Goal: Register for event/course

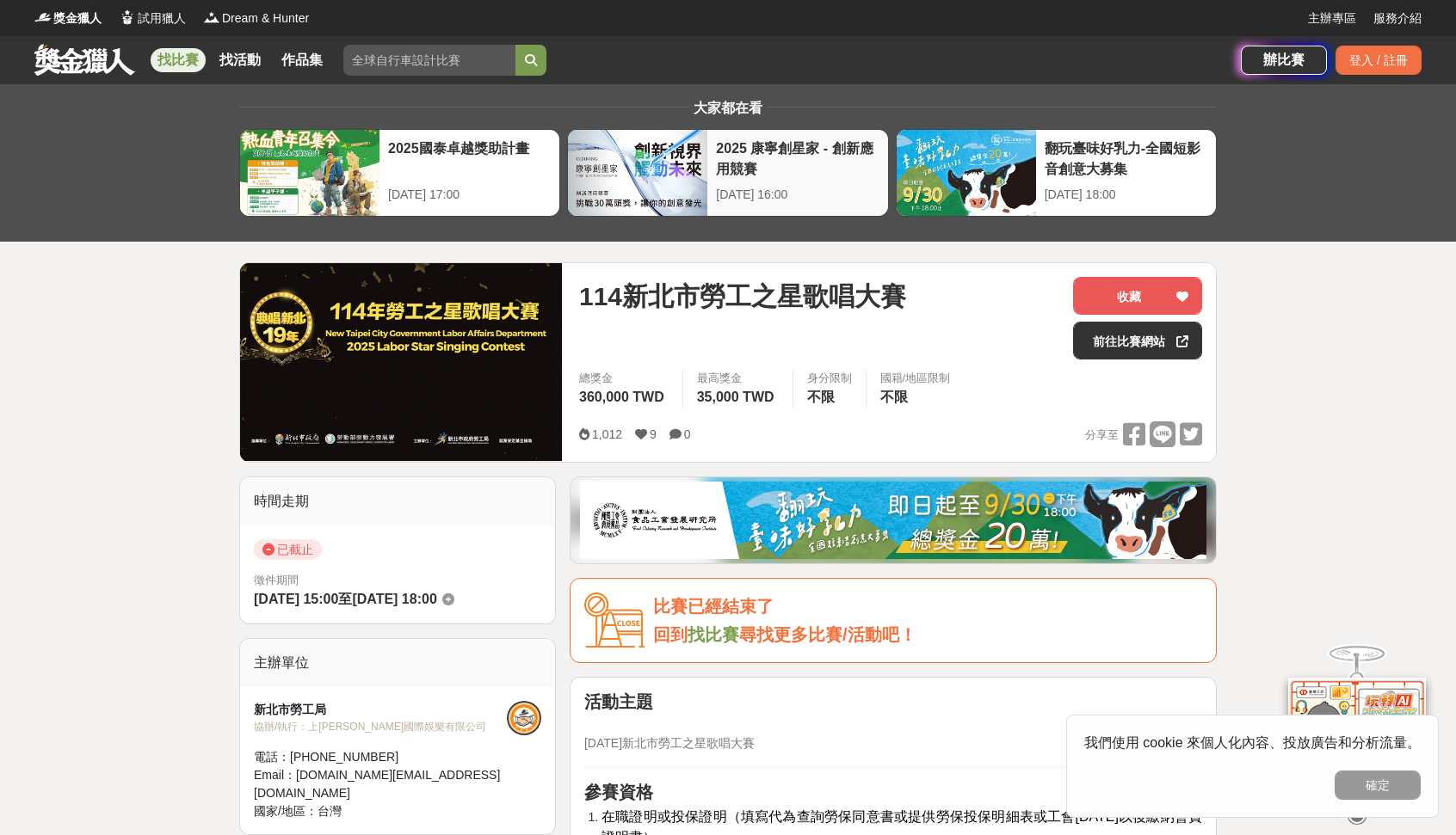
click at [599, 193] on div at bounding box center [637, 173] width 139 height 86
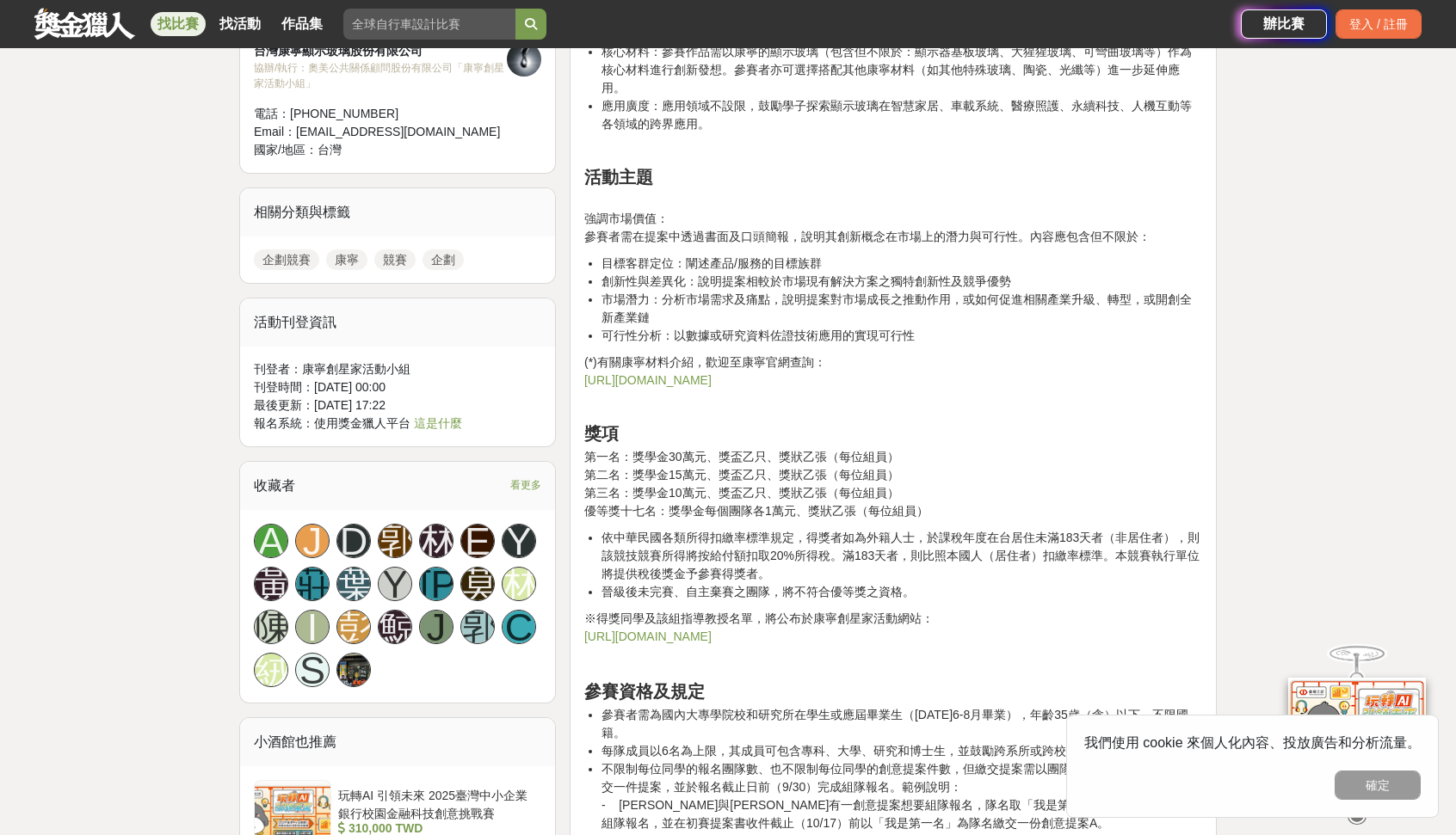
scroll to position [2237, 0]
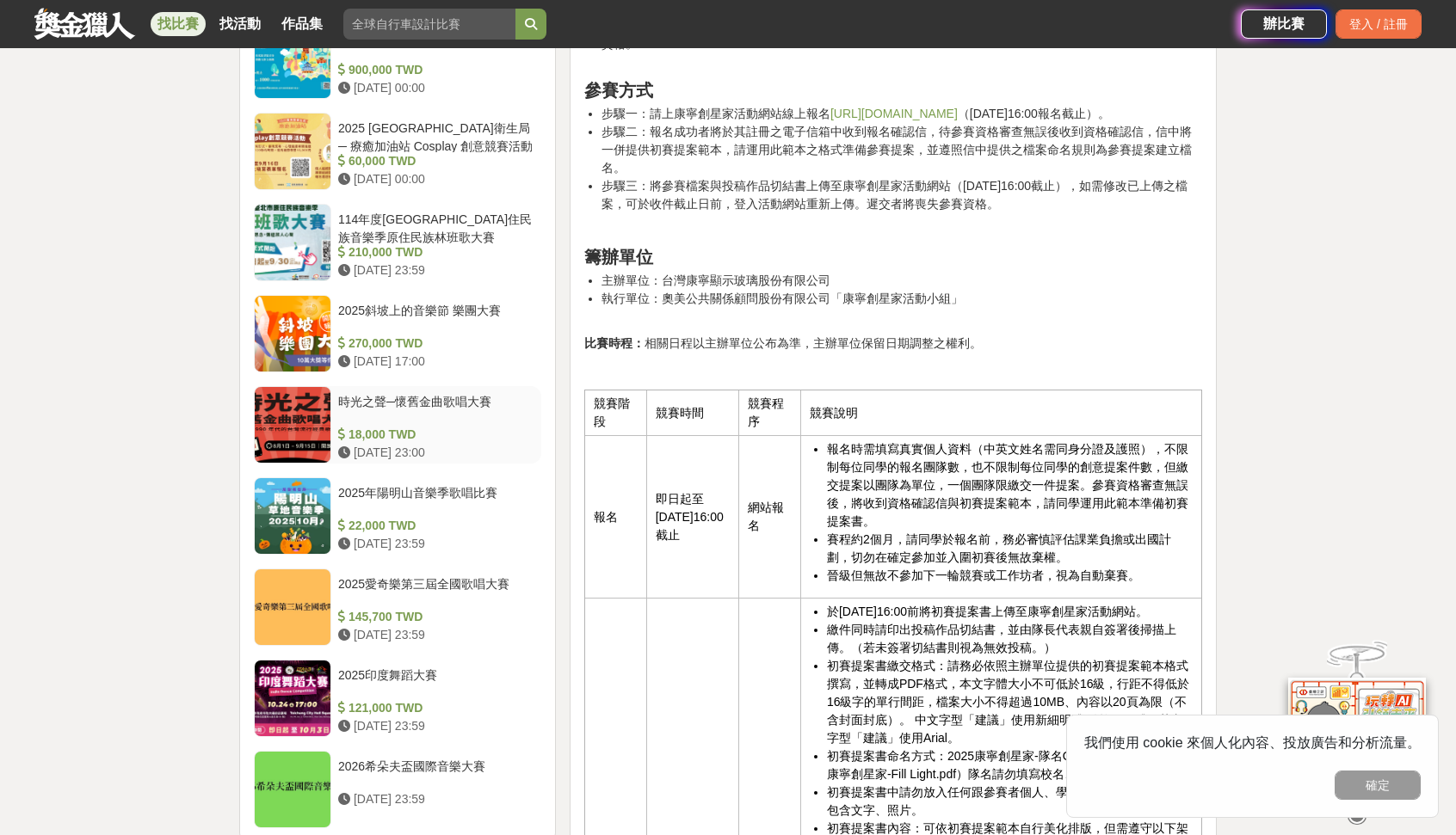
click at [469, 416] on div "時光之聲─懷舊金曲歌唱大賽" at bounding box center [436, 409] width 196 height 33
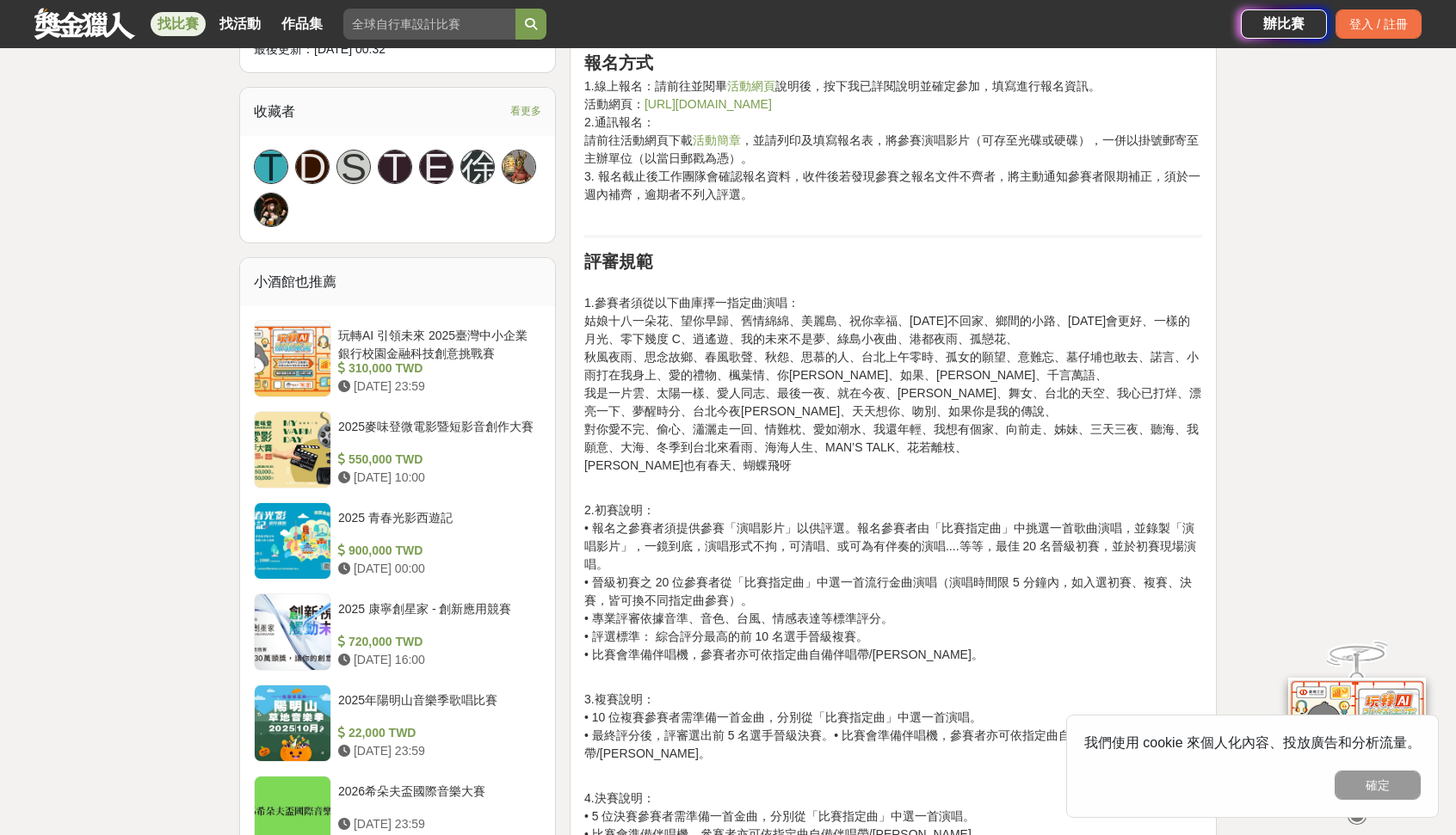
scroll to position [1205, 0]
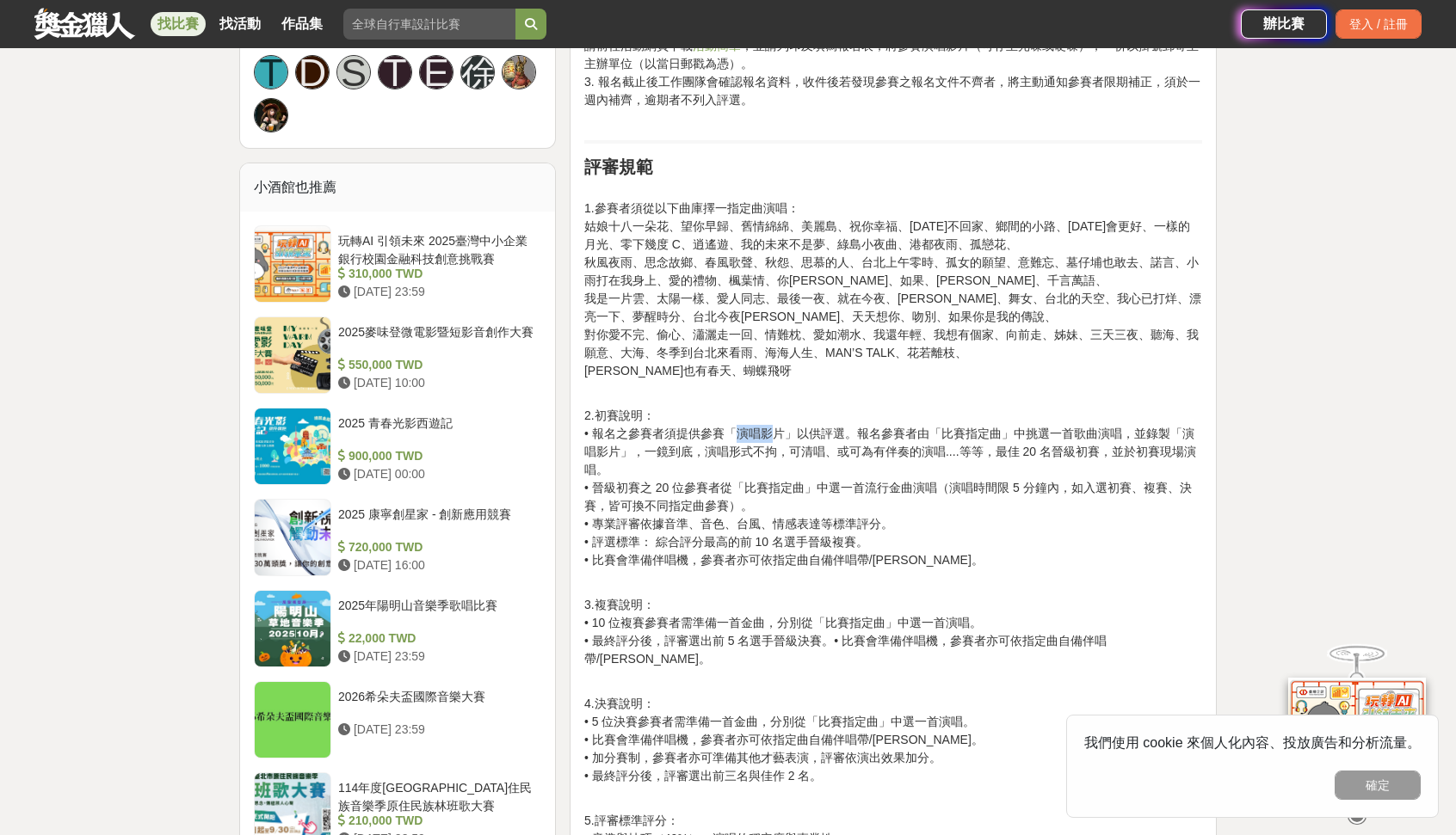
drag, startPoint x: 744, startPoint y: 433, endPoint x: 783, endPoint y: 430, distance: 39.1
click at [783, 430] on p "2.初賽說明： • 報名之參賽者須提供參賽「演唱影片」以供評選。報名參賽者由「比賽指定曲」中挑選一首歌曲演唱，並錄製「演唱影片」，一鏡到底，演唱形式不拘，可清…" at bounding box center [893, 496] width 618 height 180
drag, startPoint x: 679, startPoint y: 434, endPoint x: 728, endPoint y: 436, distance: 49.0
click at [728, 436] on p "2.初賽說明： • 報名之參賽者須提供參賽「演唱影片」以供評選。報名參賽者由「比賽指定曲」中挑選一首歌曲演唱，並錄製「演唱影片」，一鏡到底，演唱形式不拘，可清…" at bounding box center [893, 496] width 618 height 180
drag, startPoint x: 872, startPoint y: 435, endPoint x: 975, endPoint y: 435, distance: 103.0
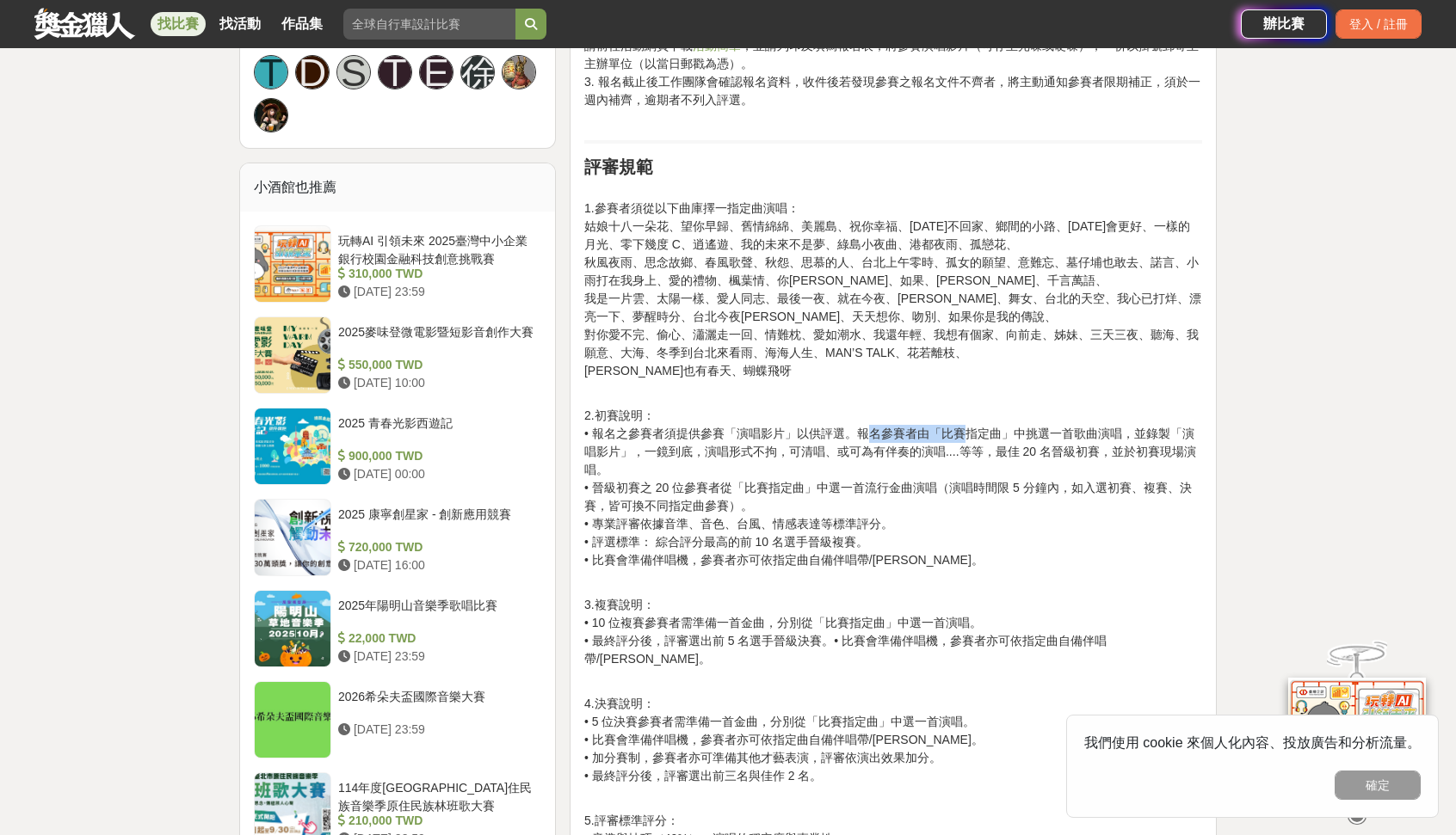
click at [975, 435] on p "2.初賽說明： • 報名之參賽者須提供參賽「演唱影片」以供評選。報名參賽者由「比賽指定曲」中挑選一首歌曲演唱，並錄製「演唱影片」，一鏡到底，演唱形式不拘，可清…" at bounding box center [893, 496] width 618 height 180
click at [896, 637] on p "3.複賽說明： • 10 位複賽參賽者需準備一首金曲，分別從「比賽指定曲」中選一首演唱。 • 最終評分後，評審選出前 5 名選手晉級決賽。• 比賽會準備伴唱機…" at bounding box center [893, 641] width 618 height 91
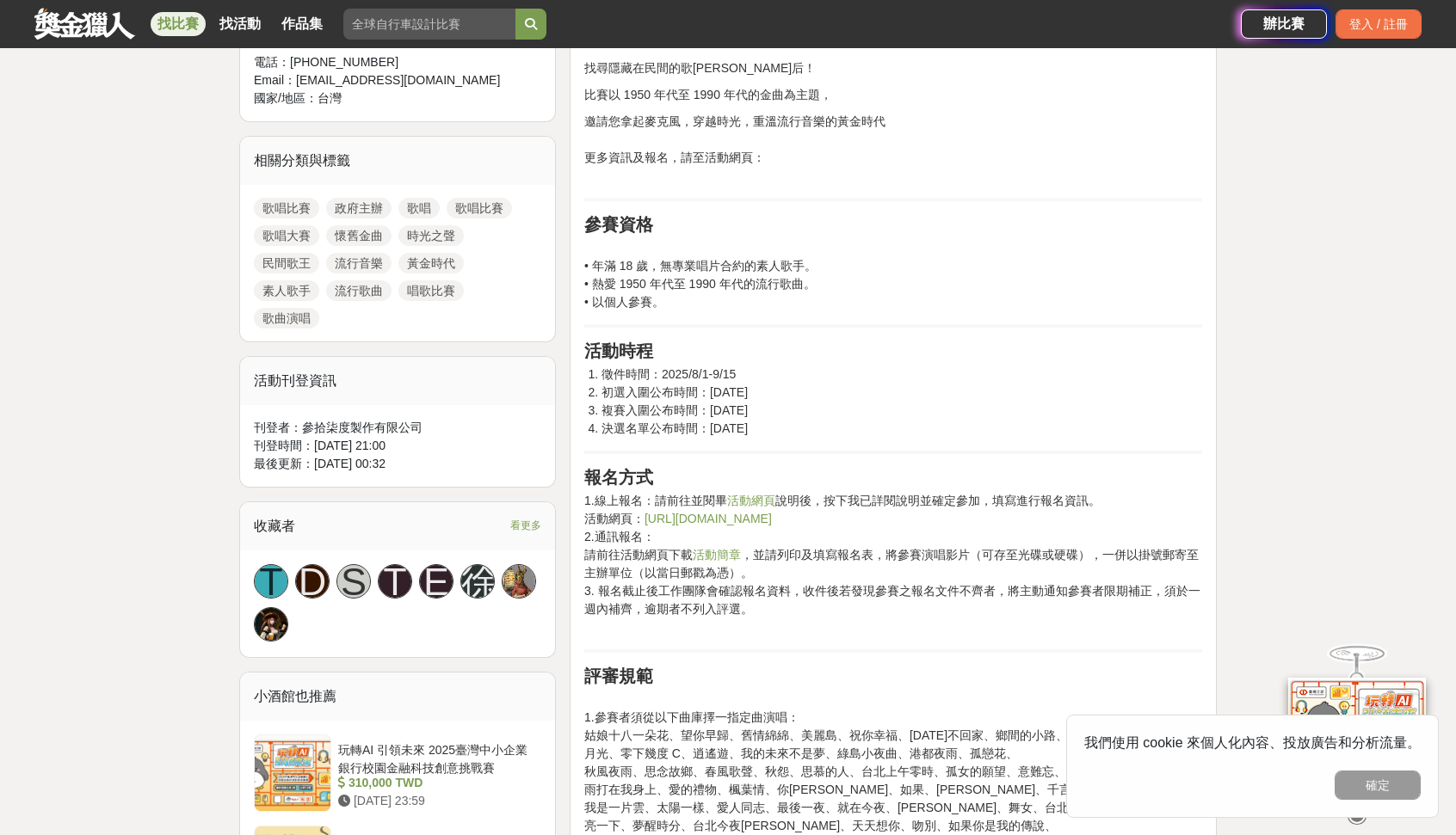
scroll to position [689, 0]
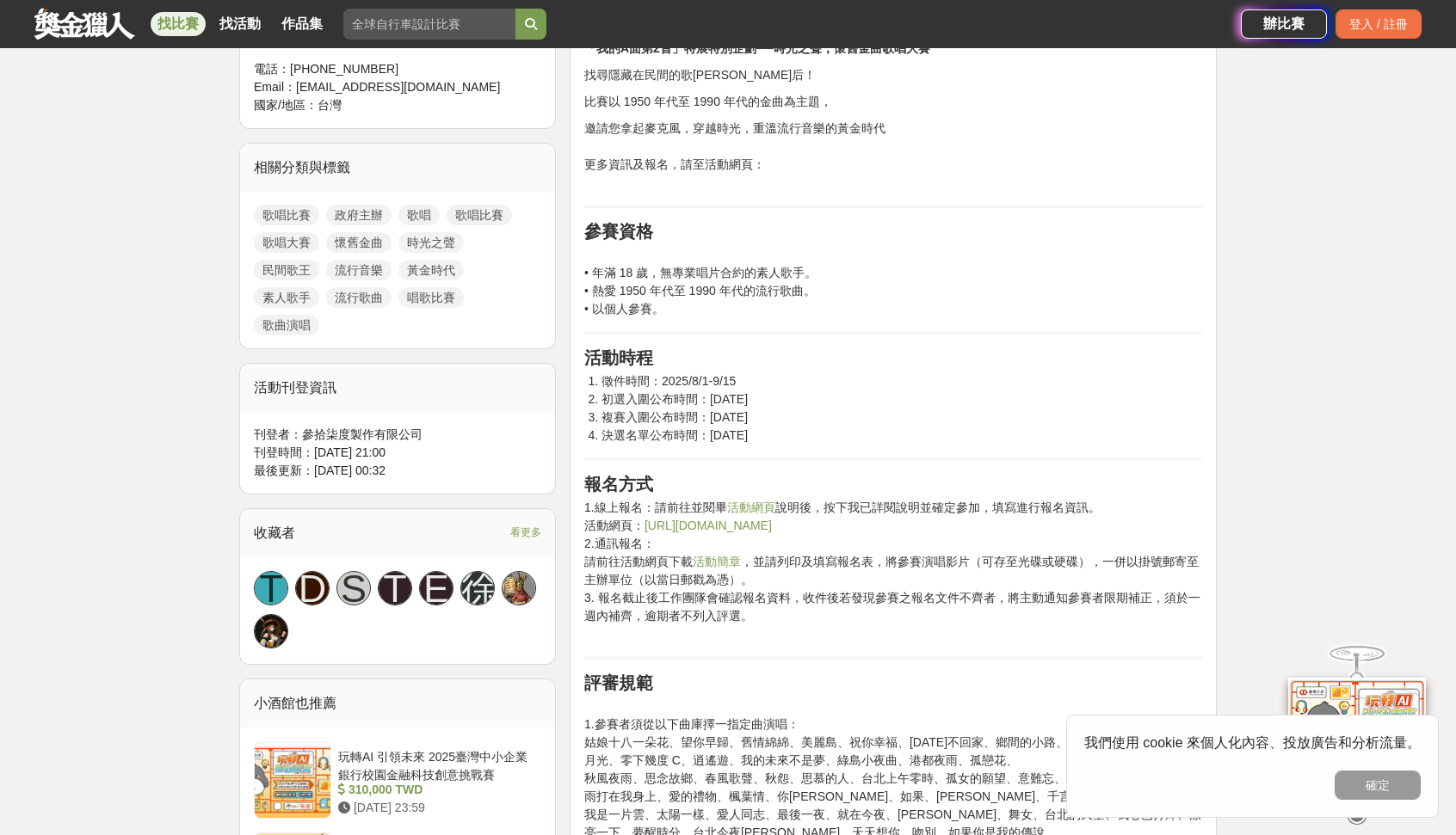
click at [691, 526] on link "https://www.surveycake.com/s/1MnYB" at bounding box center [708, 526] width 127 height 14
click at [730, 507] on link "活動網頁" at bounding box center [751, 507] width 49 height 14
click at [772, 521] on link "https://www.surveycake.com/s/1MnYB" at bounding box center [708, 526] width 127 height 14
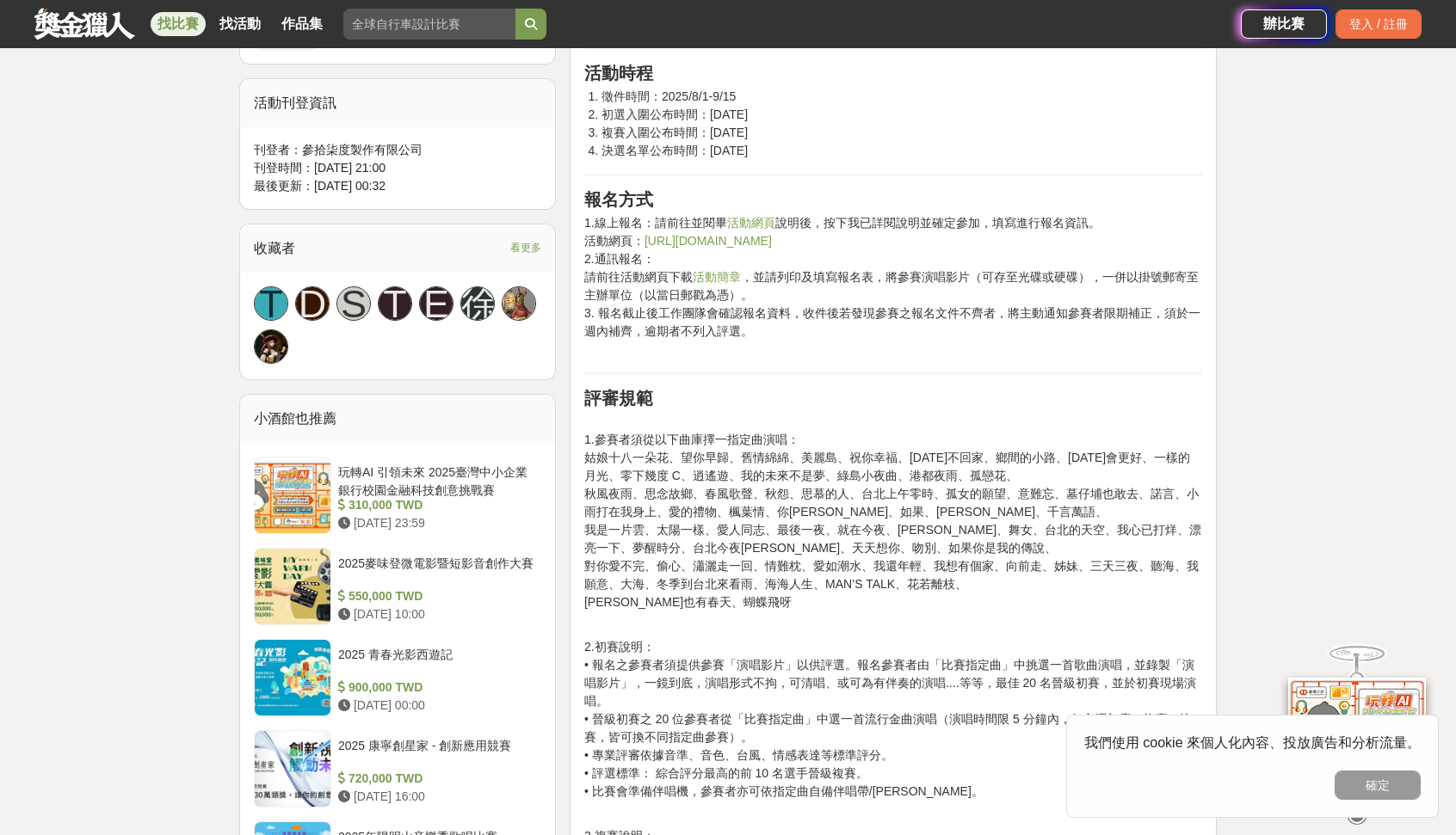
scroll to position [1033, 0]
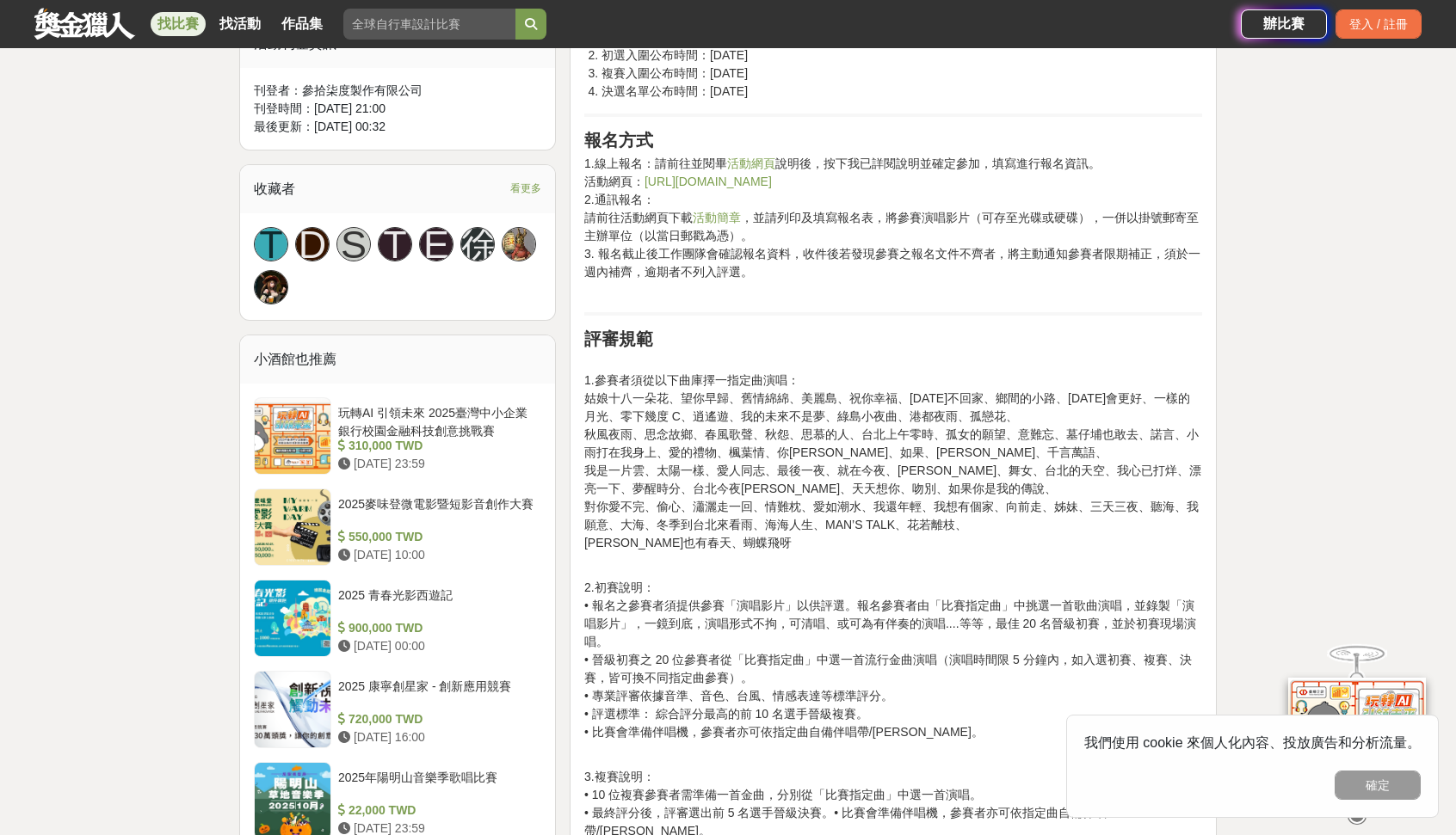
click at [1000, 365] on p "1.參賽者須從以下曲庫擇一指定曲演唱： 姑娘十八一朵花、望你早歸、舊情綿綿、美麗島、祝你幸福、今天不回家、鄉間的小路、明天會更好、一樣的月光、零下幾度 C、逍…" at bounding box center [893, 461] width 618 height 217
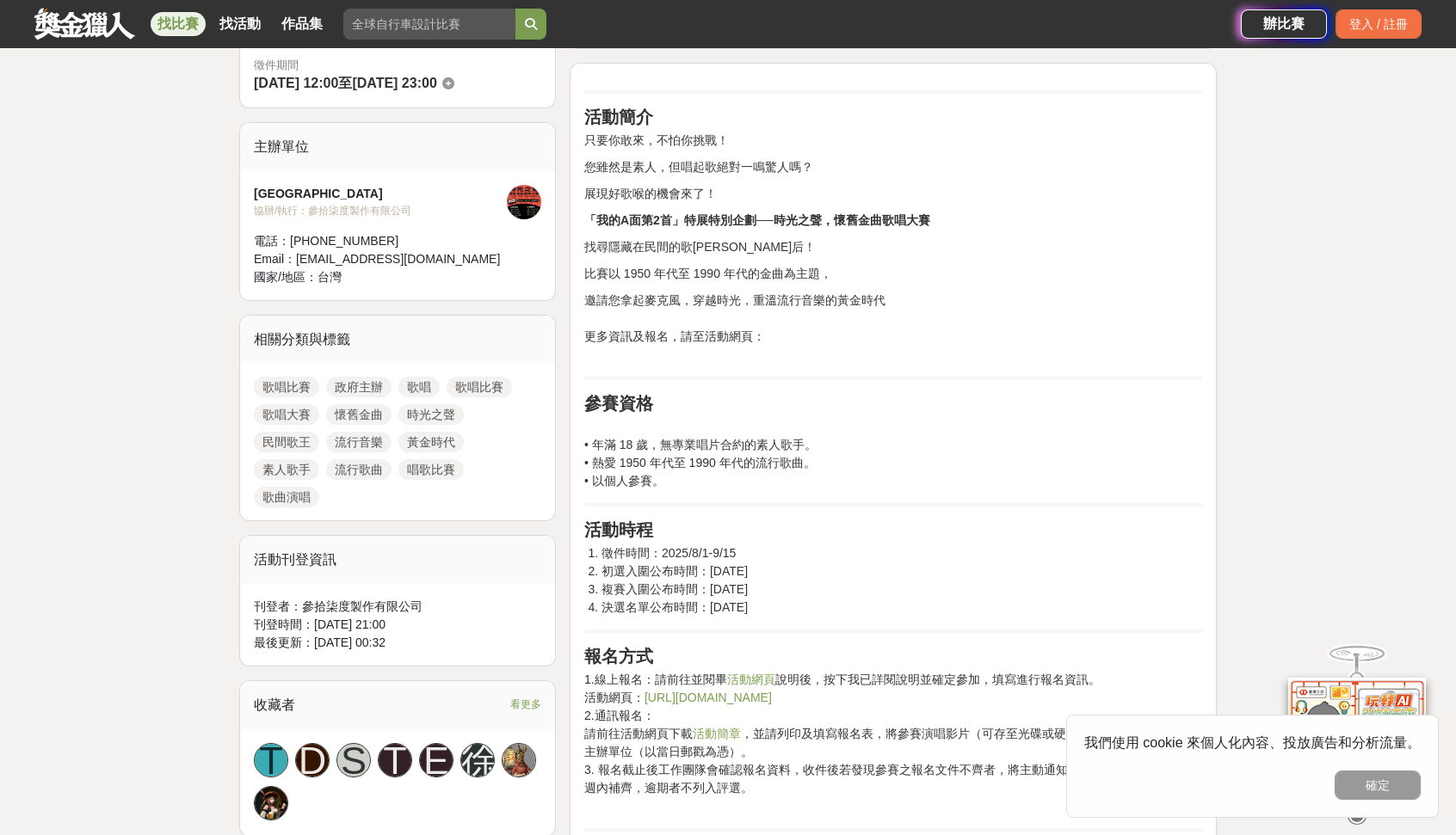
scroll to position [861, 0]
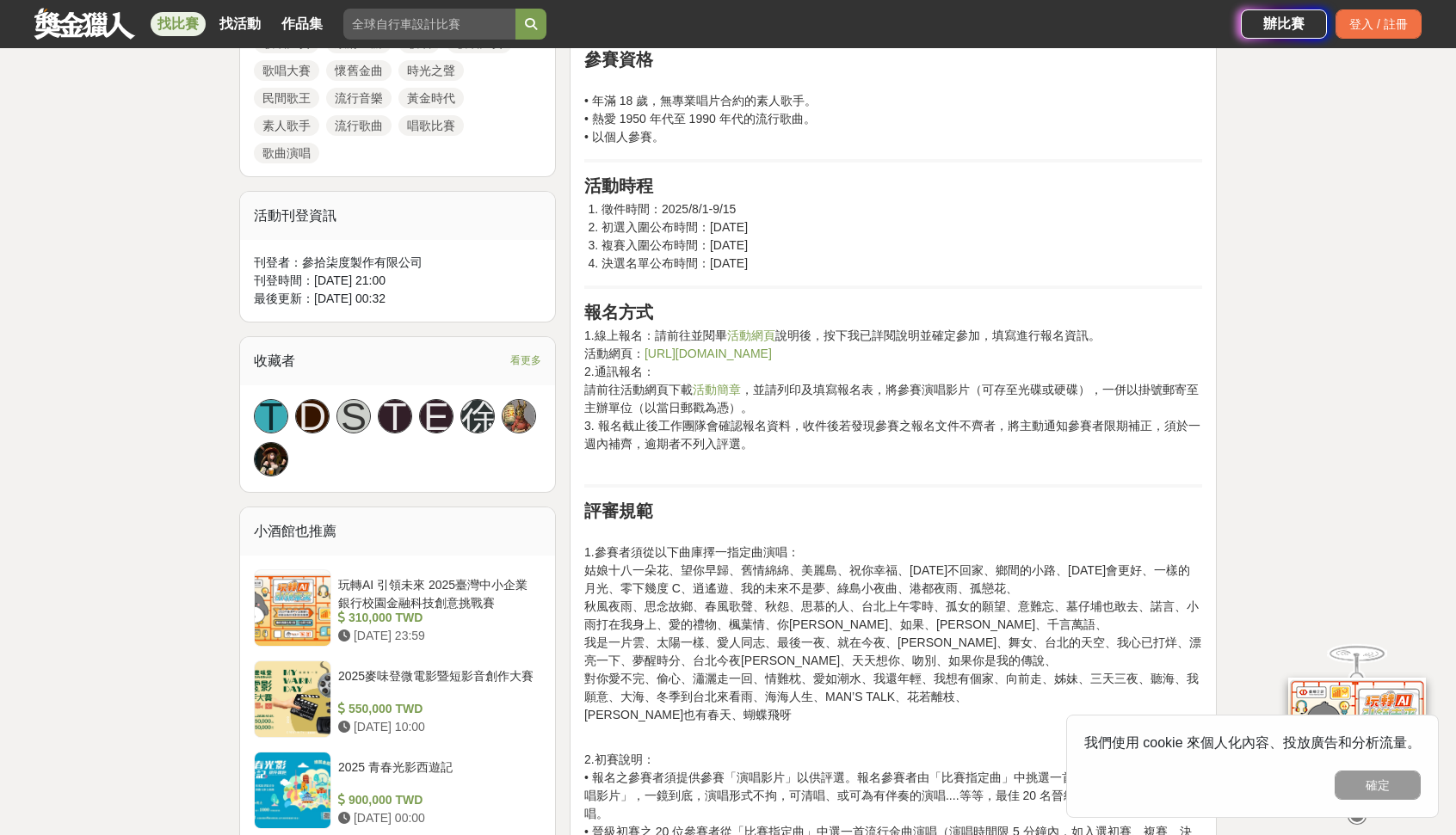
click at [716, 389] on link "活動簡章" at bounding box center [716, 389] width 49 height 14
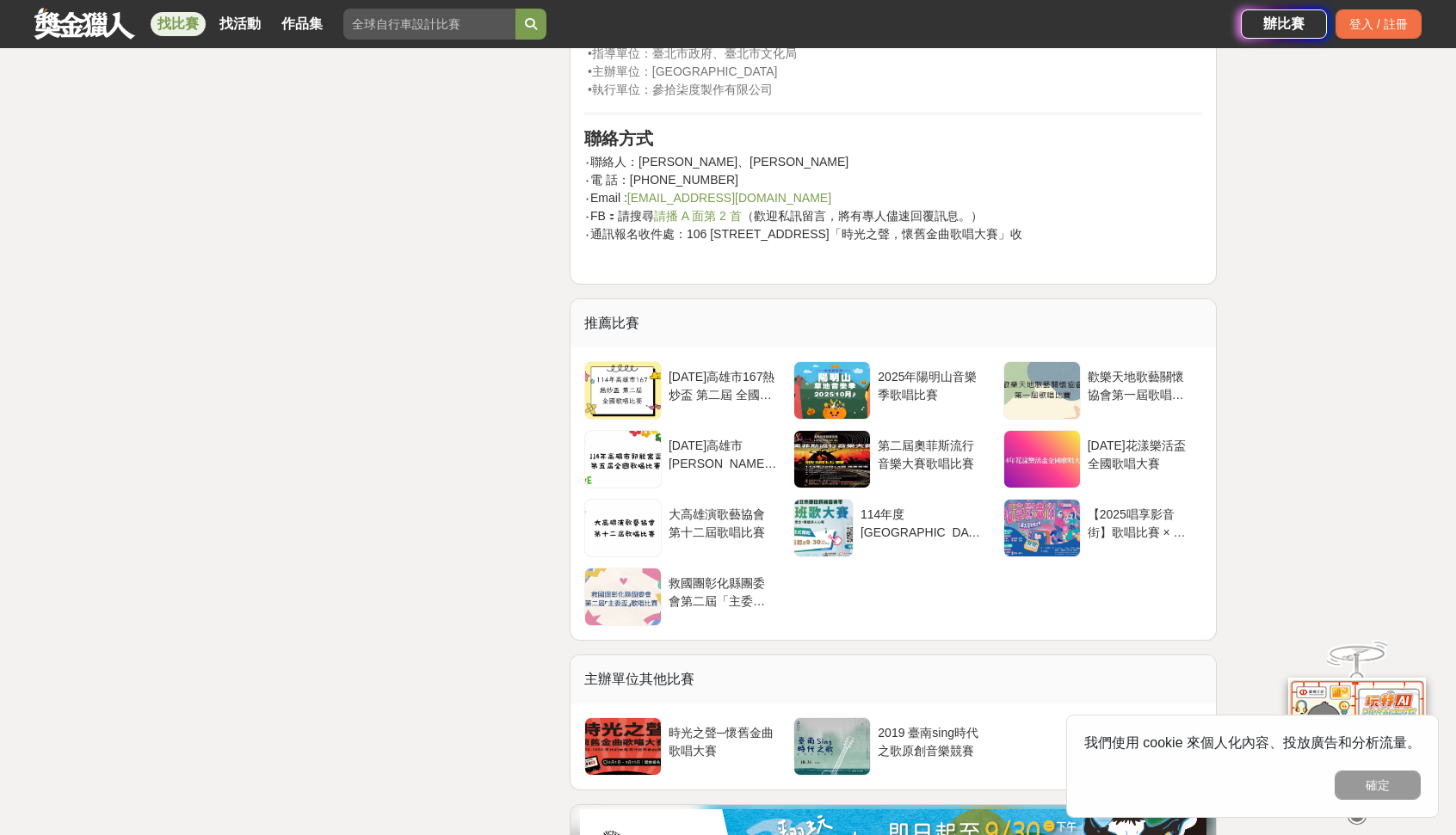
scroll to position [2925, 0]
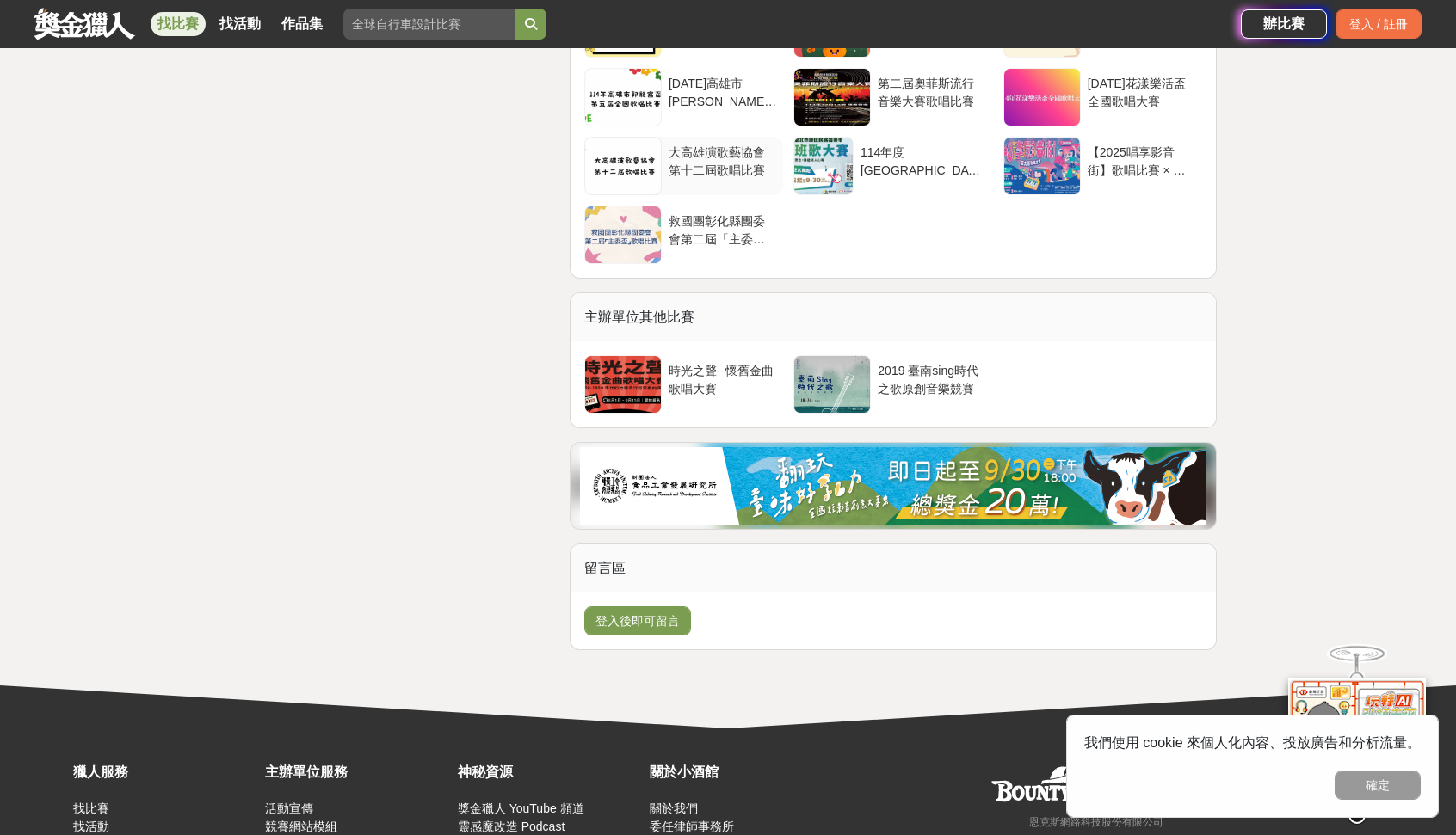
click at [625, 151] on div at bounding box center [623, 166] width 76 height 57
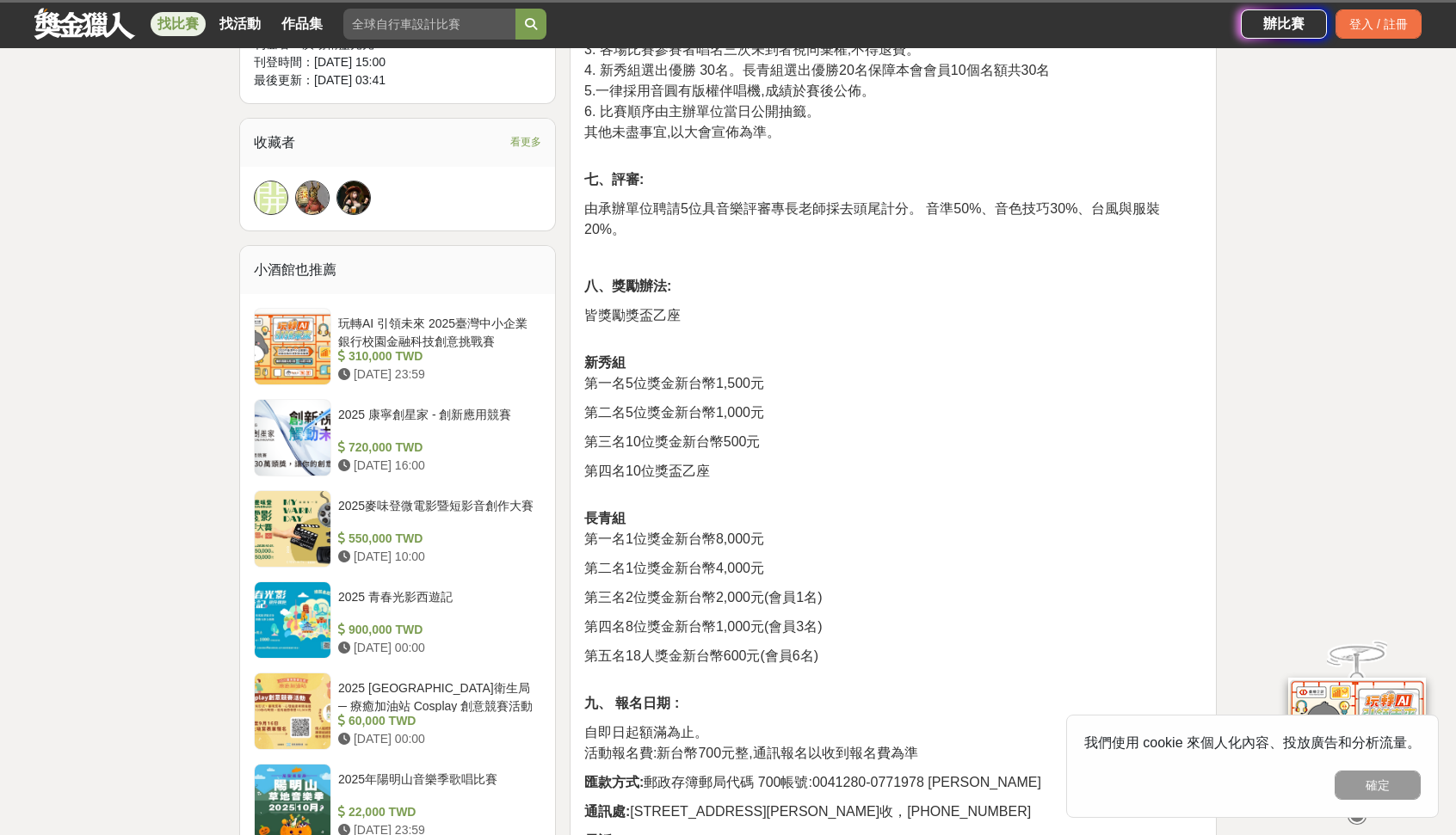
scroll to position [1205, 0]
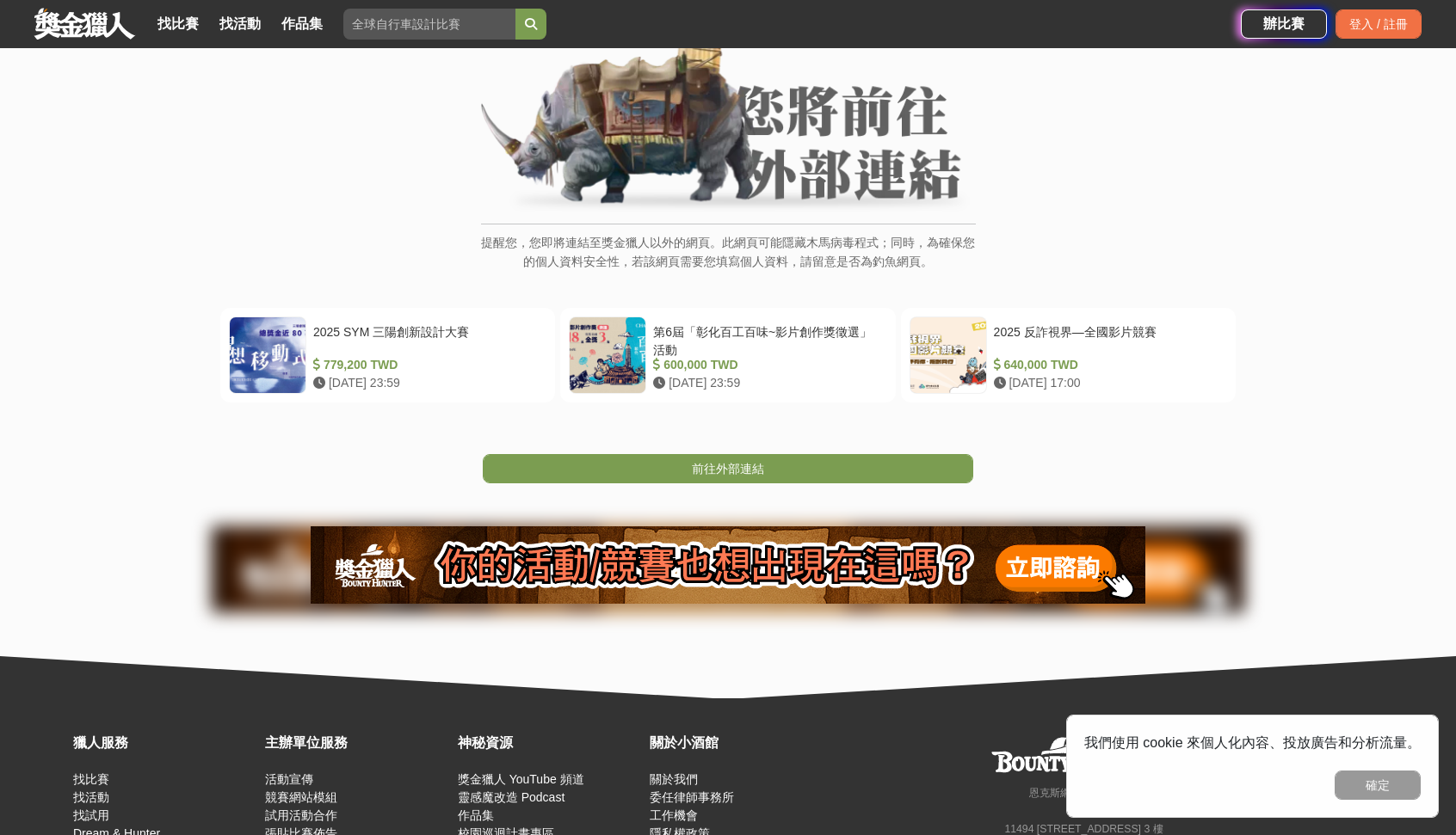
scroll to position [172, 0]
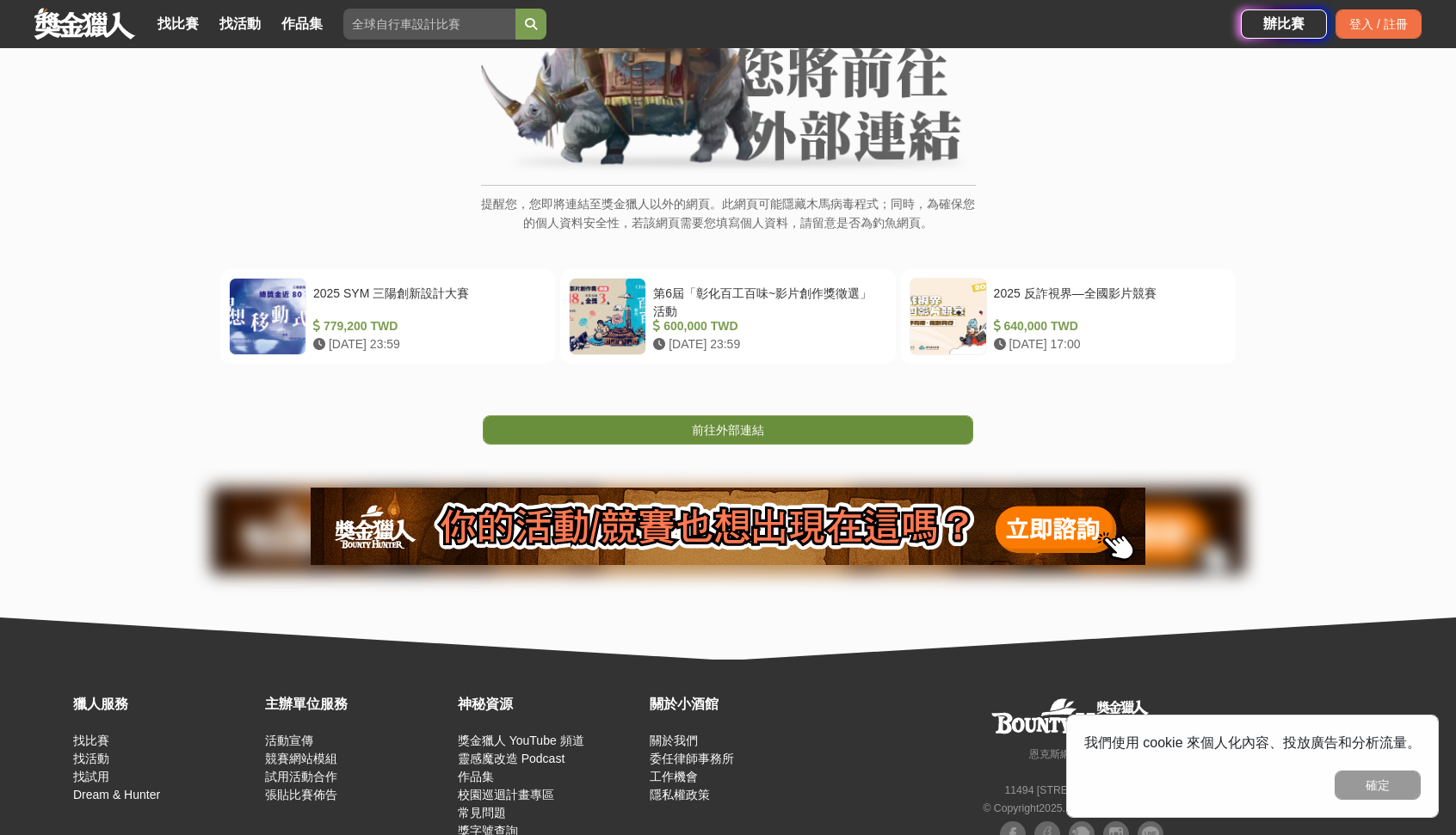
click at [733, 430] on span "前往外部連結" at bounding box center [728, 429] width 72 height 14
